Goal: Task Accomplishment & Management: Use online tool/utility

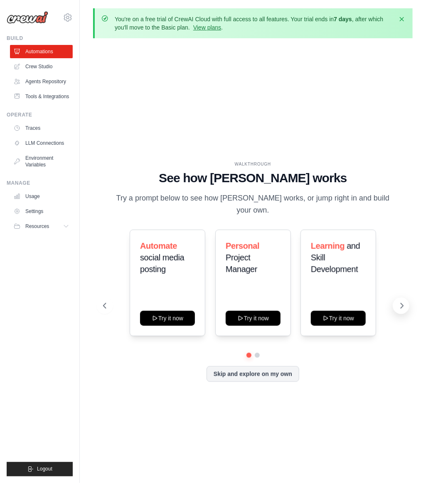
click at [399, 311] on button at bounding box center [401, 305] width 17 height 17
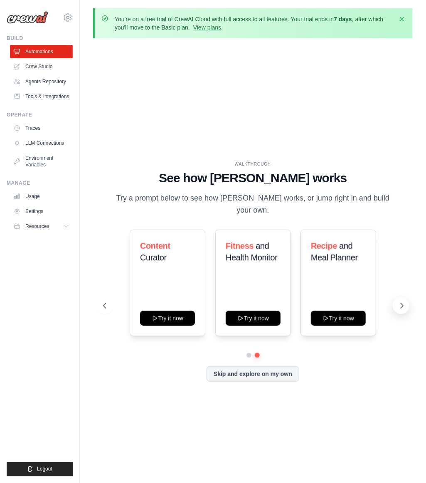
click at [399, 306] on icon at bounding box center [402, 306] width 8 height 8
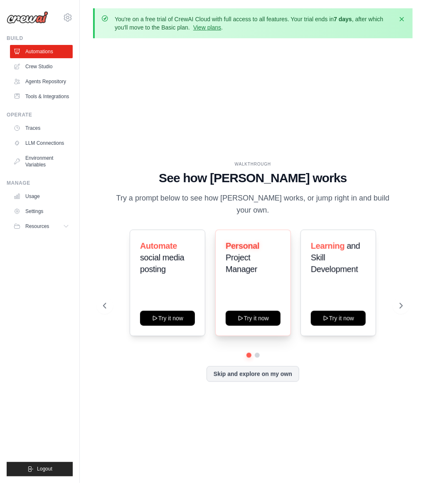
click at [256, 262] on h3 "Personal Project Manager" at bounding box center [253, 257] width 55 height 35
drag, startPoint x: 243, startPoint y: 255, endPoint x: 250, endPoint y: 277, distance: 23.2
click at [250, 277] on div "Personal Project Manager" at bounding box center [253, 261] width 55 height 42
click at [252, 280] on div "Personal Project Manager" at bounding box center [253, 261] width 55 height 42
click at [258, 319] on button "Try it now" at bounding box center [253, 317] width 55 height 15
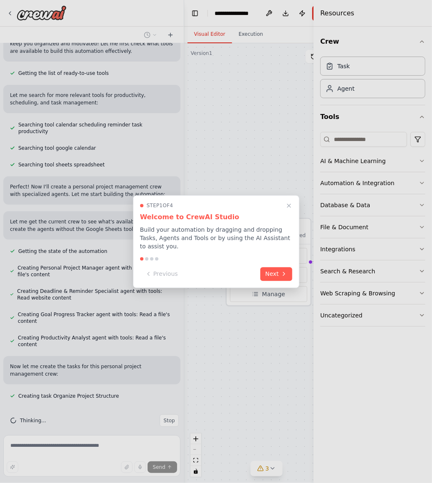
scroll to position [102, 0]
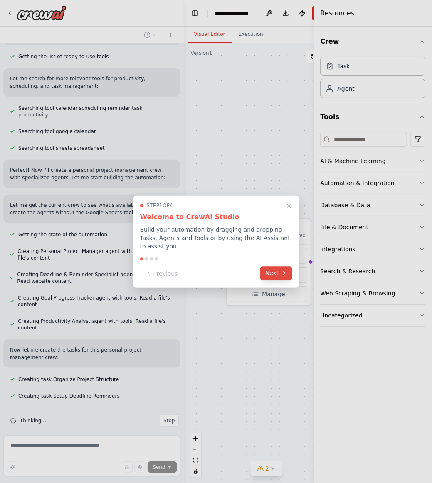
click at [278, 275] on button "Next" at bounding box center [276, 273] width 32 height 14
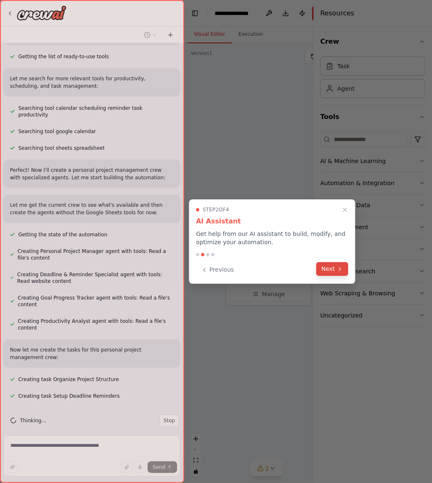
scroll to position [119, 0]
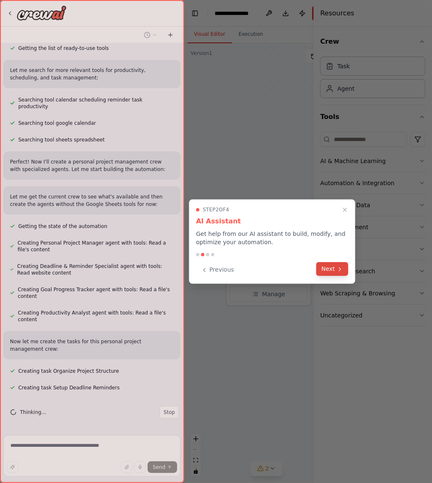
click at [332, 270] on button "Next" at bounding box center [333, 269] width 32 height 14
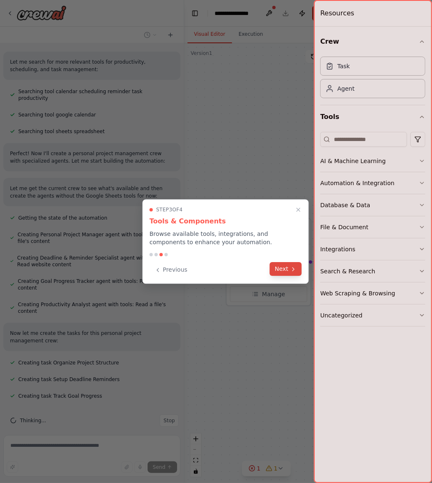
click at [295, 274] on button "Next" at bounding box center [286, 269] width 32 height 14
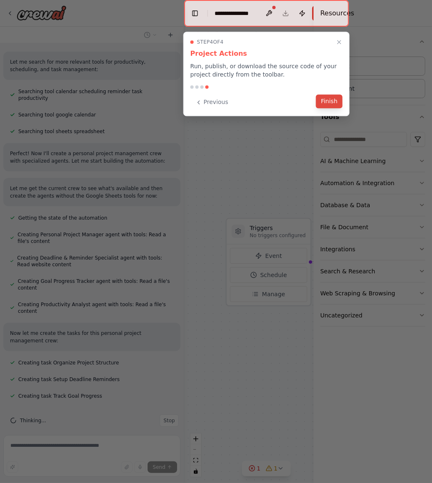
click at [324, 103] on button "Finish" at bounding box center [329, 101] width 27 height 14
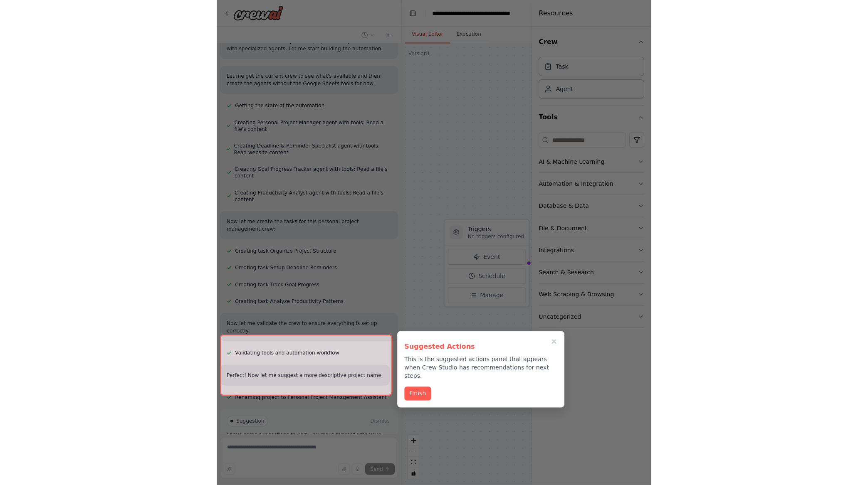
scroll to position [299, 0]
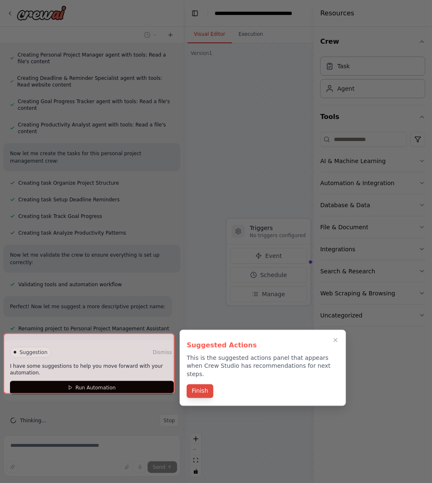
click at [200, 387] on button "Finish" at bounding box center [200, 391] width 27 height 14
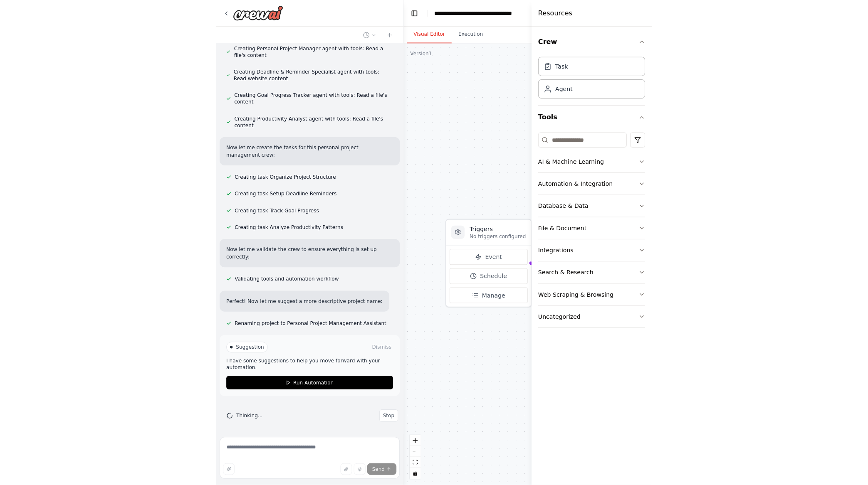
scroll to position [289, 0]
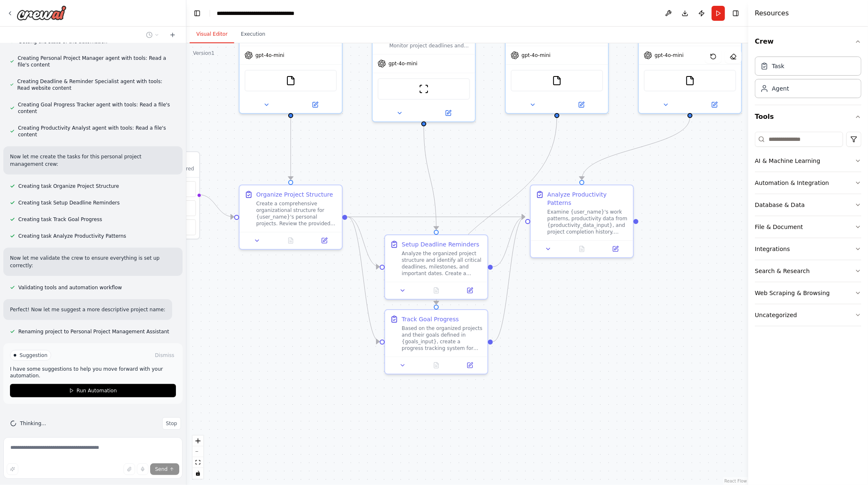
drag, startPoint x: 430, startPoint y: 402, endPoint x: 317, endPoint y: 336, distance: 130.7
click at [317, 336] on div ".deletable-edge-delete-btn { width: 20px; height: 20px; border: 0px solid #ffff…" at bounding box center [467, 264] width 562 height 442
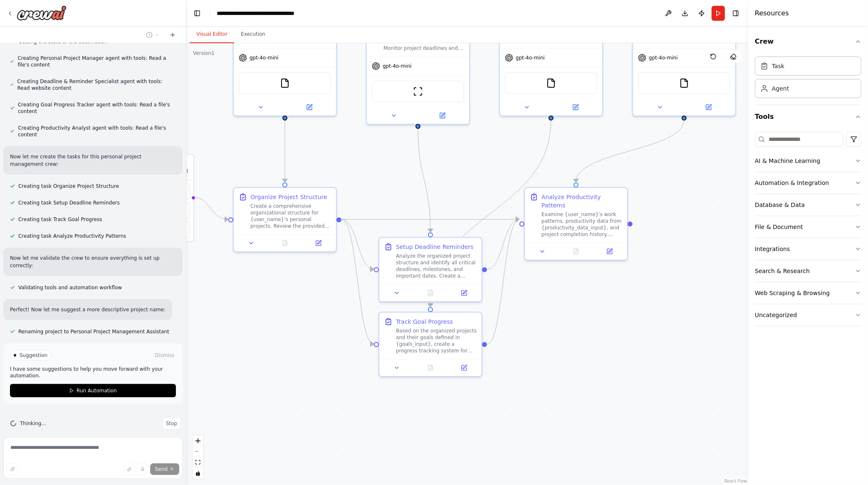
drag, startPoint x: 671, startPoint y: 342, endPoint x: 591, endPoint y: 403, distance: 100.1
click at [432, 403] on div ".deletable-edge-delete-btn { width: 20px; height: 20px; border: 0px solid #ffff…" at bounding box center [467, 264] width 562 height 442
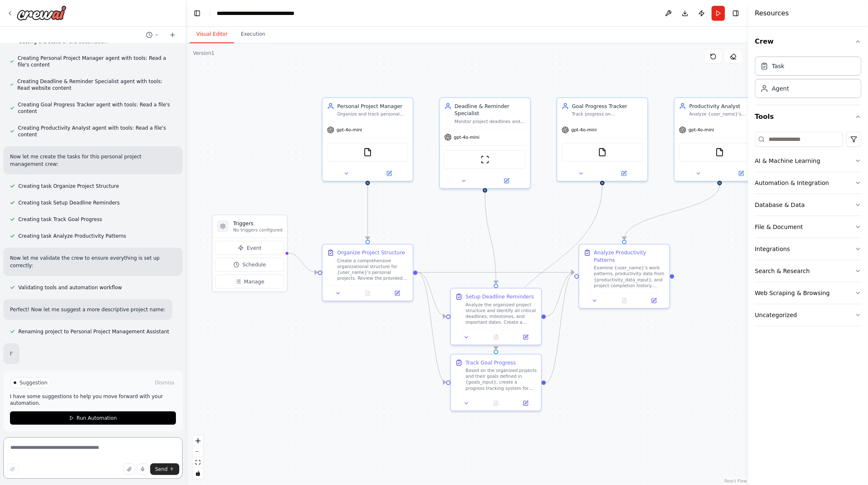
scroll to position [284, 0]
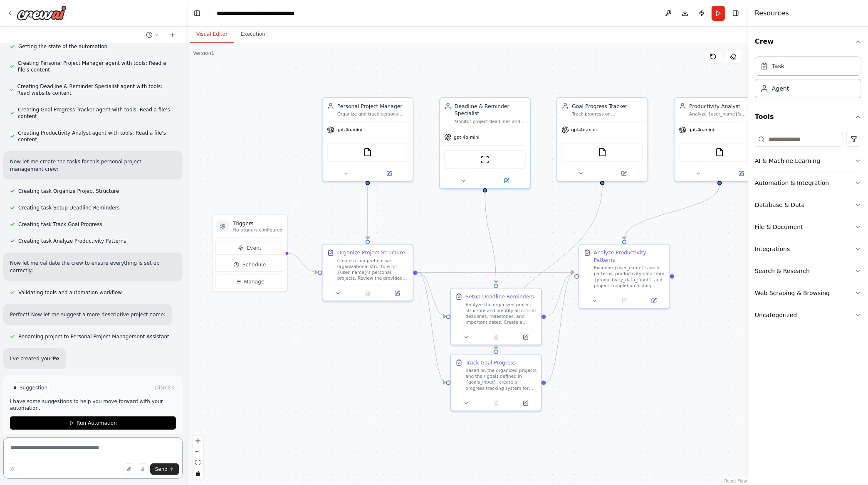
drag, startPoint x: 566, startPoint y: 358, endPoint x: 673, endPoint y: 346, distance: 107.6
click at [432, 346] on div ".deletable-edge-delete-btn { width: 20px; height: 20px; border: 0px solid #ffff…" at bounding box center [467, 264] width 562 height 442
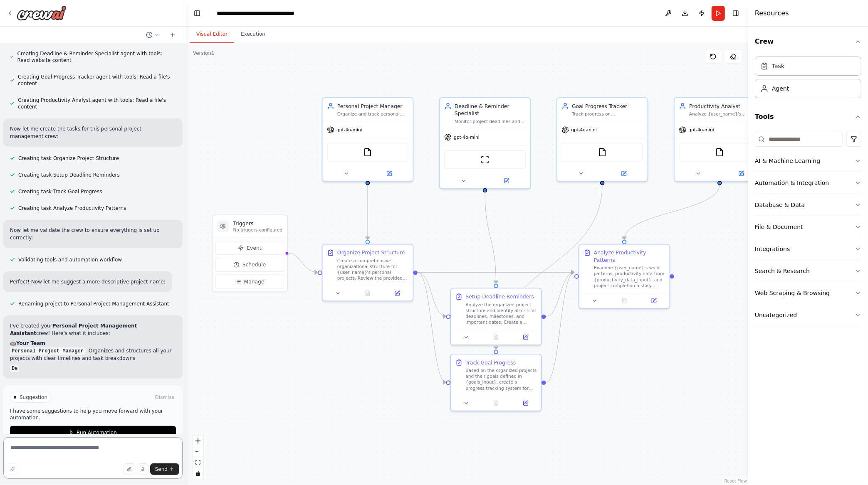
scroll to position [327, 0]
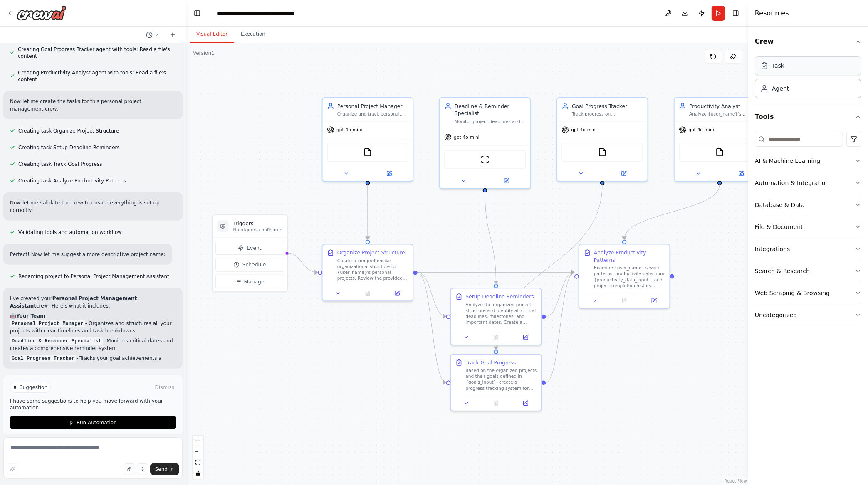
click at [432, 61] on div "Task" at bounding box center [808, 65] width 106 height 19
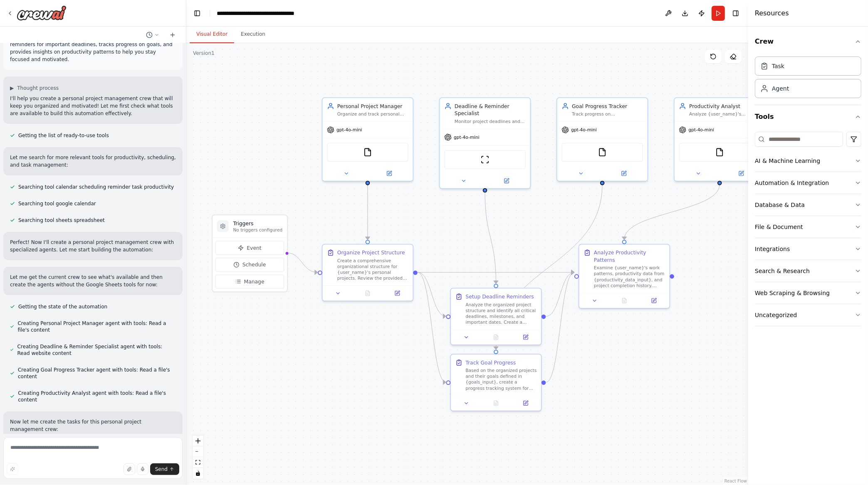
scroll to position [0, 0]
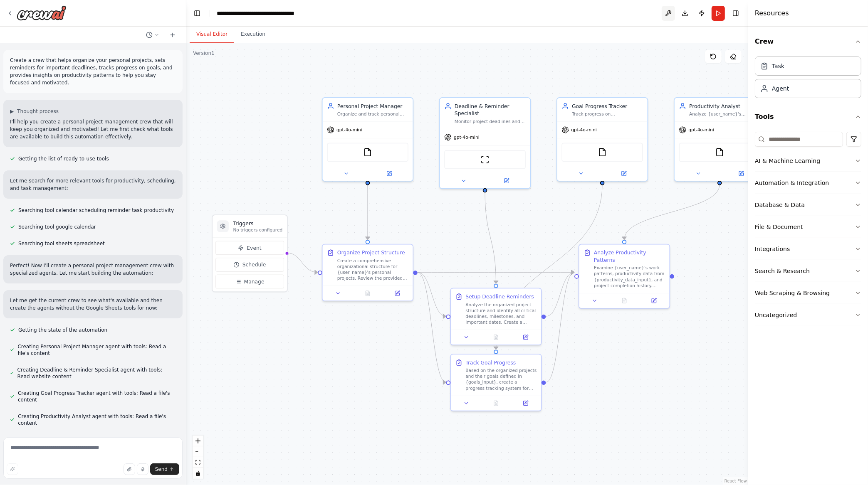
click at [432, 17] on button at bounding box center [668, 13] width 13 height 15
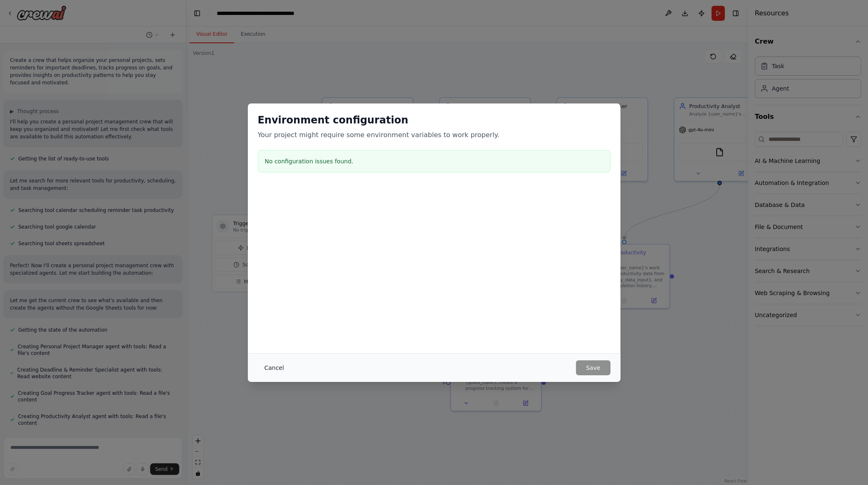
click at [267, 367] on button "Cancel" at bounding box center [274, 368] width 33 height 15
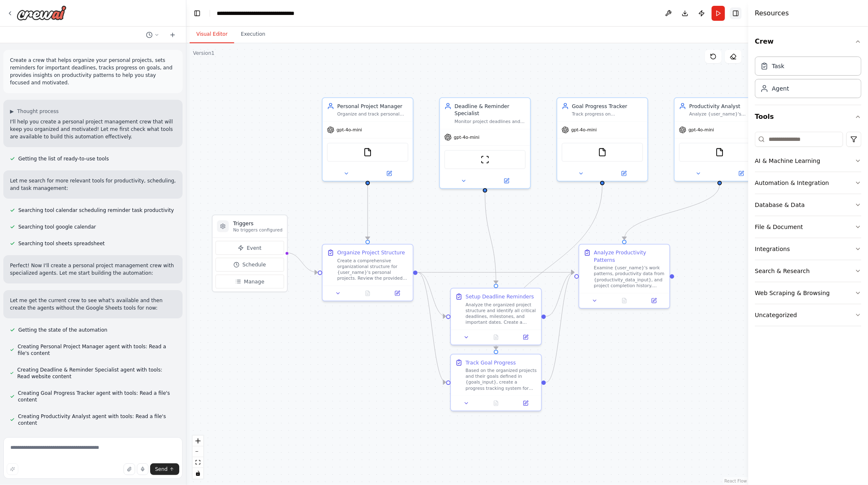
click at [432, 13] on button "Toggle Right Sidebar" at bounding box center [736, 13] width 12 height 12
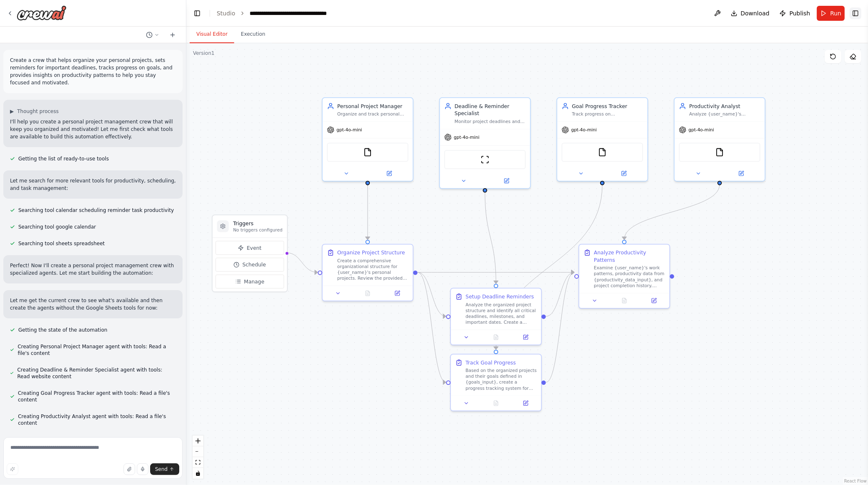
click at [432, 15] on button "Toggle Right Sidebar" at bounding box center [856, 13] width 12 height 12
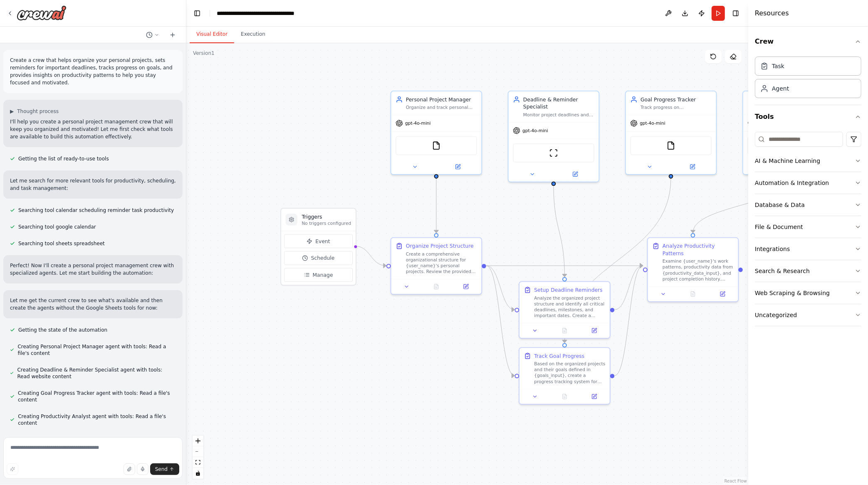
drag, startPoint x: 440, startPoint y: 83, endPoint x: 509, endPoint y: 77, distance: 69.0
click at [432, 77] on div ".deletable-edge-delete-btn { width: 20px; height: 20px; border: 0px solid #ffff…" at bounding box center [467, 264] width 562 height 442
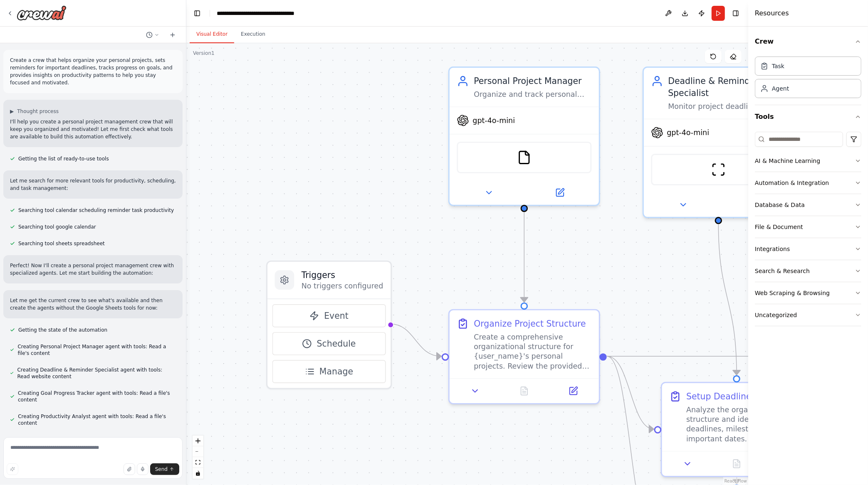
drag, startPoint x: 366, startPoint y: 161, endPoint x: 421, endPoint y: 185, distance: 60.6
click at [421, 185] on div ".deletable-edge-delete-btn { width: 20px; height: 20px; border: 0px solid #ffff…" at bounding box center [467, 264] width 562 height 442
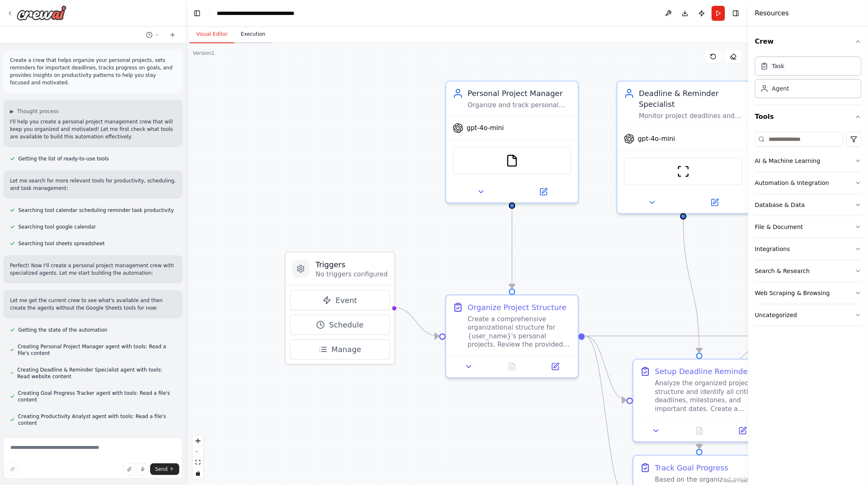
click at [245, 35] on button "Execution" at bounding box center [253, 34] width 38 height 17
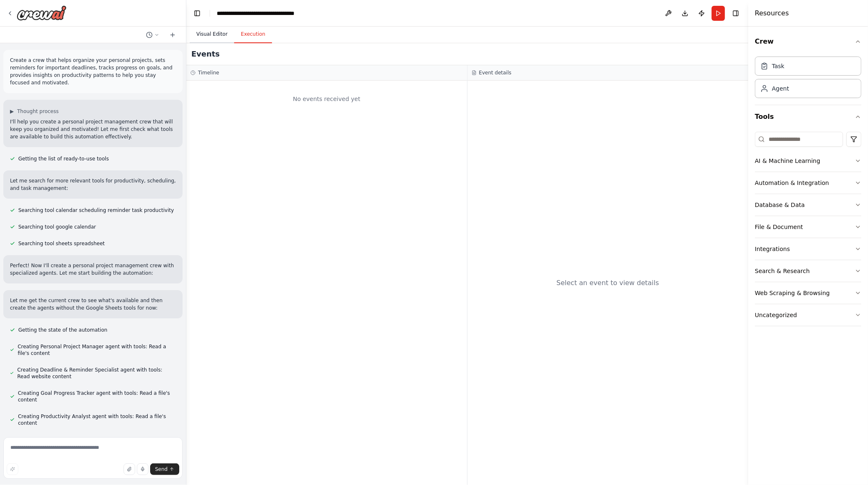
click at [217, 35] on button "Visual Editor" at bounding box center [212, 34] width 45 height 17
